Goal: Task Accomplishment & Management: Use online tool/utility

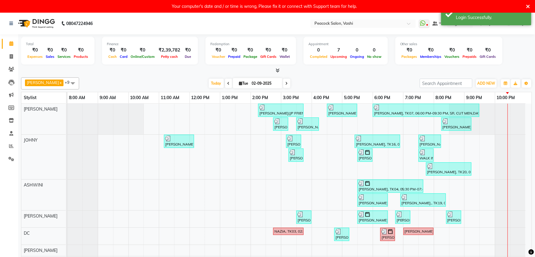
click at [526, 4] on div "Your computer's date and / or time is wrong, Please fix it or connect with Supp…" at bounding box center [264, 6] width 524 height 8
click at [283, 82] on span at bounding box center [286, 83] width 7 height 9
type input "[DATE]"
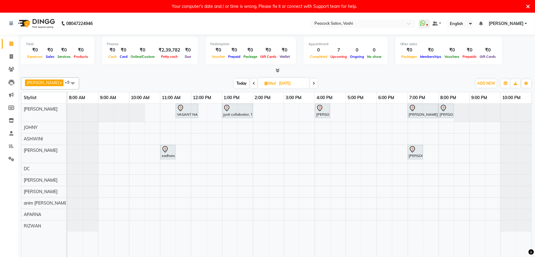
click at [527, 6] on icon at bounding box center [529, 6] width 4 height 5
click at [529, 4] on icon at bounding box center [529, 6] width 4 height 5
